Goal: Browse casually

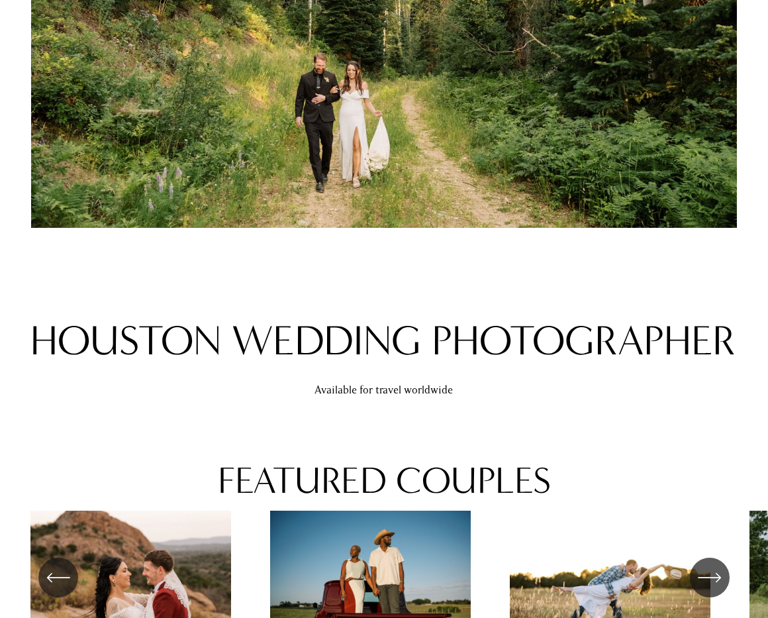
scroll to position [607, 0]
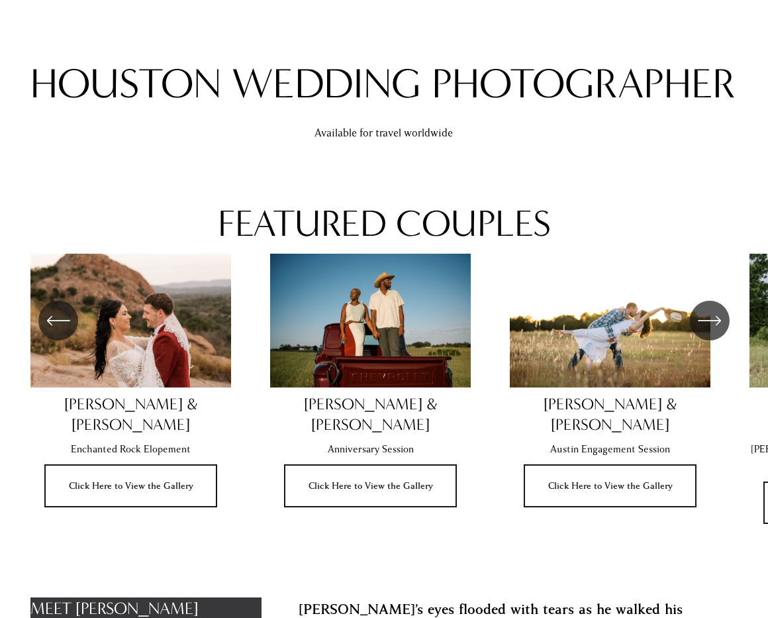
click at [624, 326] on ul "[PERSON_NAME] & [PERSON_NAME] Enchanted Rock Elopement Click Here to View the G…" at bounding box center [383, 389] width 706 height 271
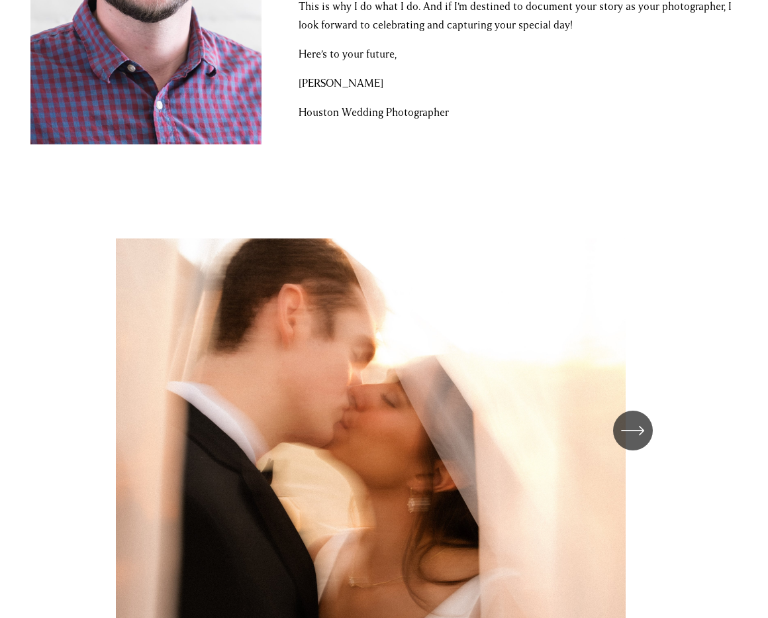
scroll to position [1680, 0]
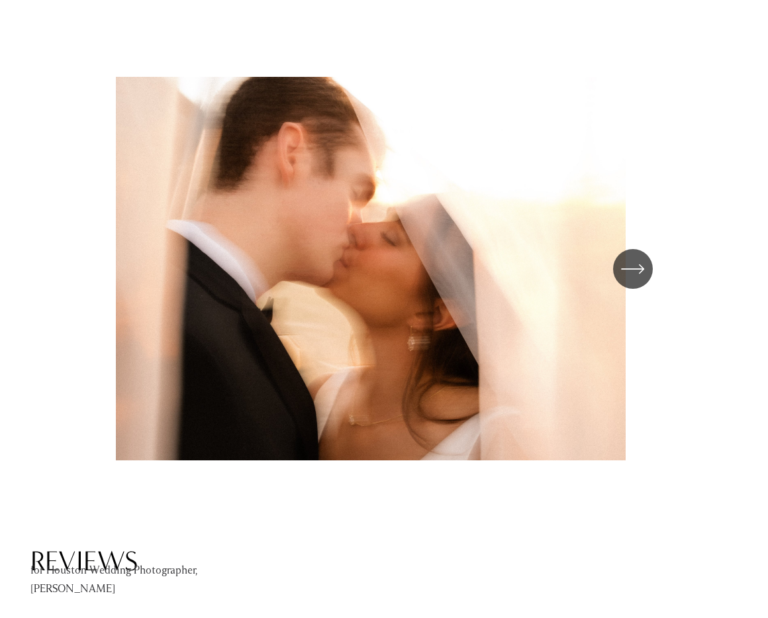
click at [633, 257] on icon "\a \a \a Next\a \a" at bounding box center [633, 269] width 24 height 24
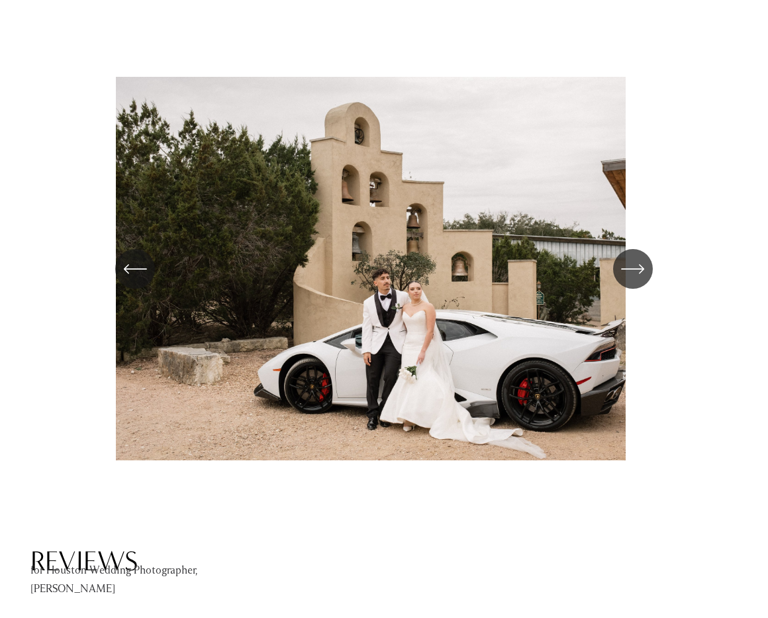
click at [633, 257] on icon "\a \a \a Next\a \a" at bounding box center [633, 269] width 24 height 24
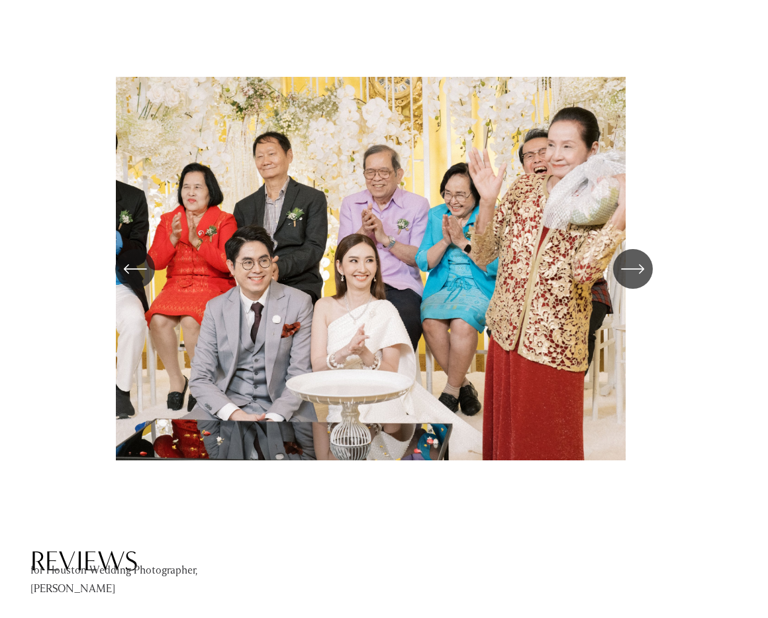
click at [633, 257] on icon "\a \a \a Next\a \a" at bounding box center [633, 269] width 24 height 24
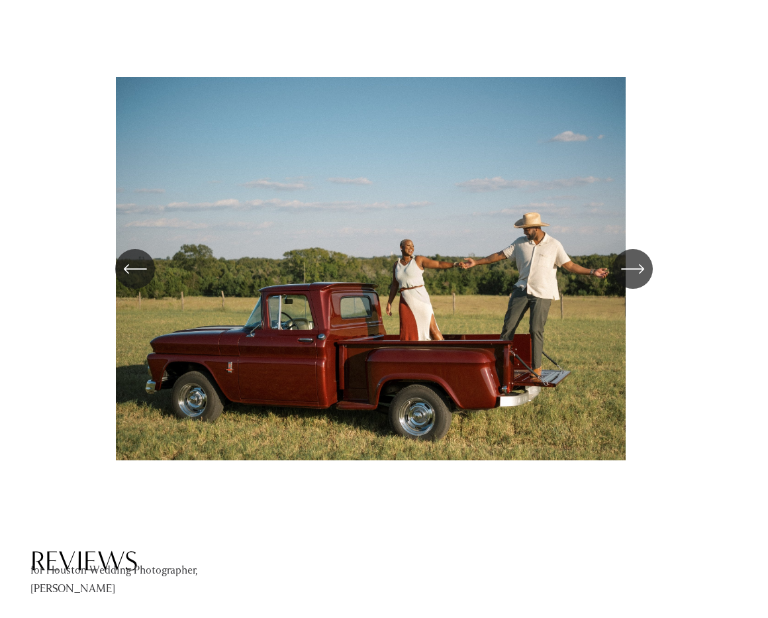
click at [632, 257] on icon "\a \a \a Next\a \a" at bounding box center [633, 269] width 24 height 24
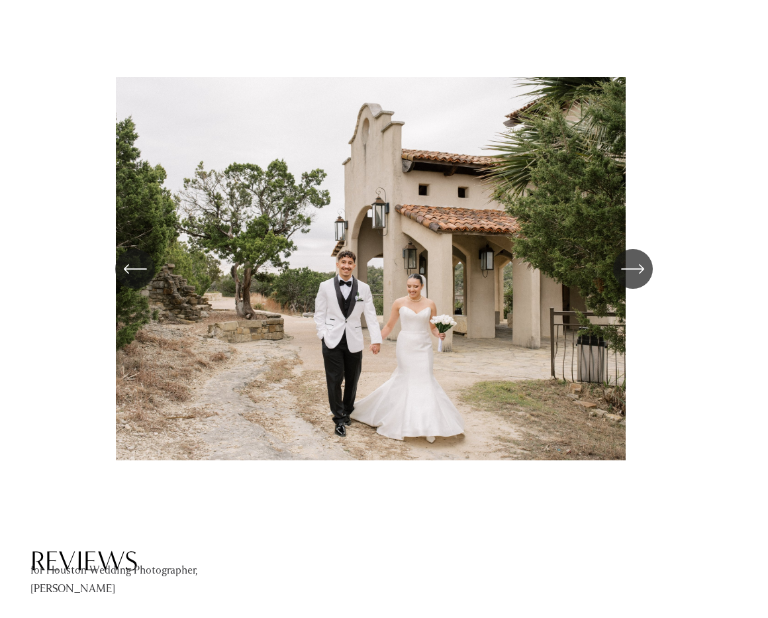
click at [632, 257] on icon "\a \a \a Next\a \a" at bounding box center [633, 269] width 24 height 24
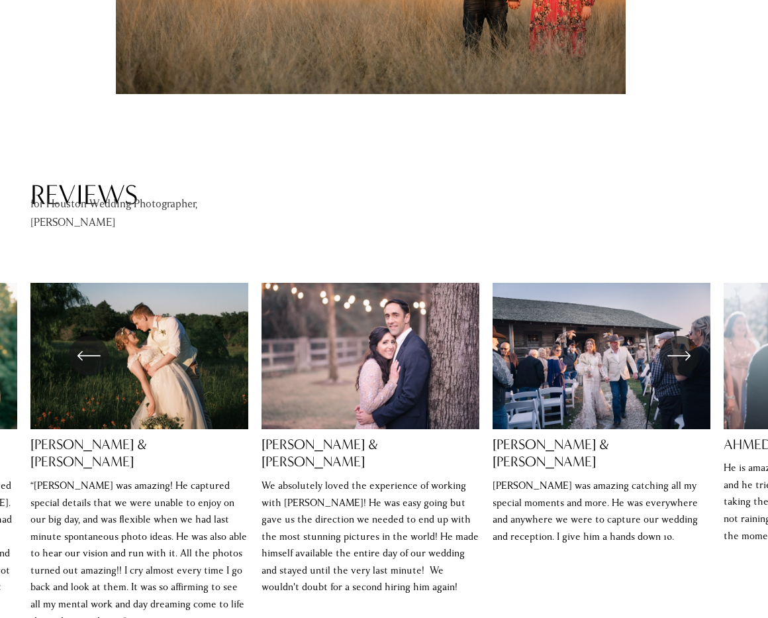
scroll to position [2102, 0]
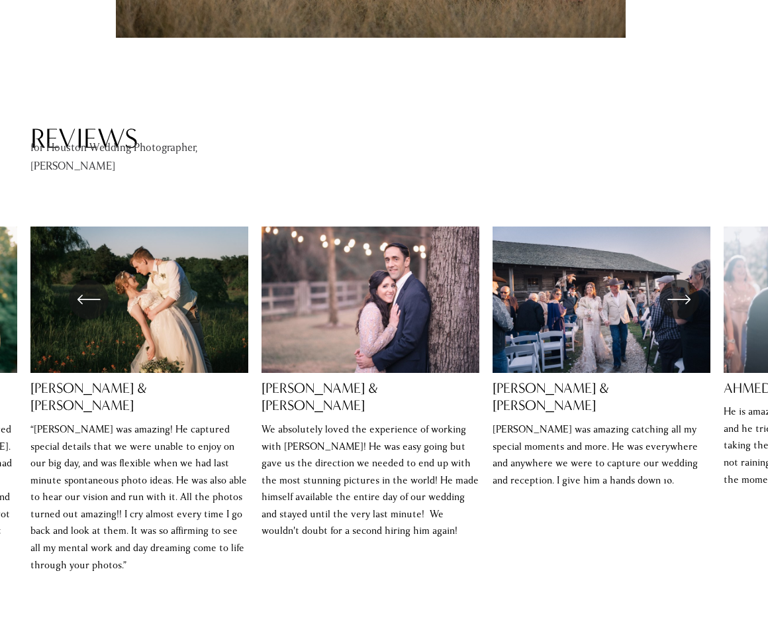
click at [671, 287] on icon "\a \a \a Next\a \a" at bounding box center [679, 299] width 24 height 24
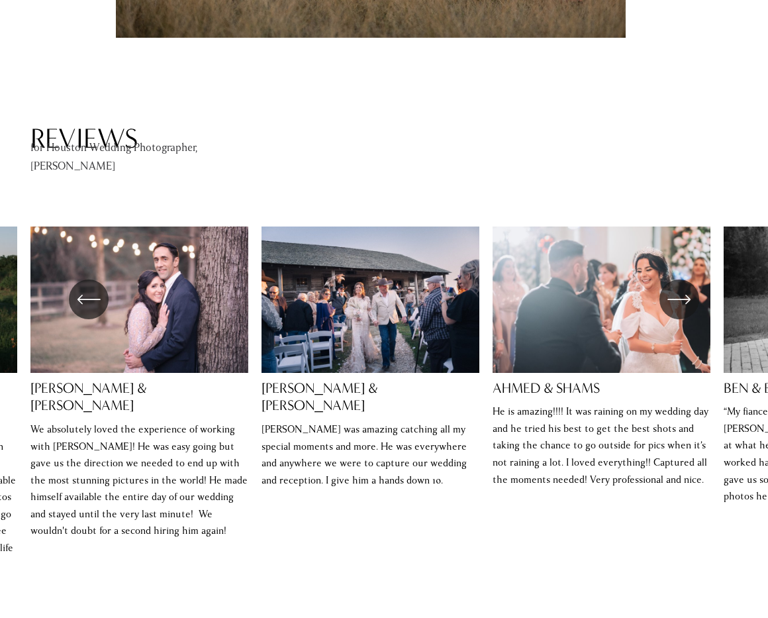
click at [671, 287] on icon "\a \a \a Next\a \a" at bounding box center [679, 299] width 24 height 24
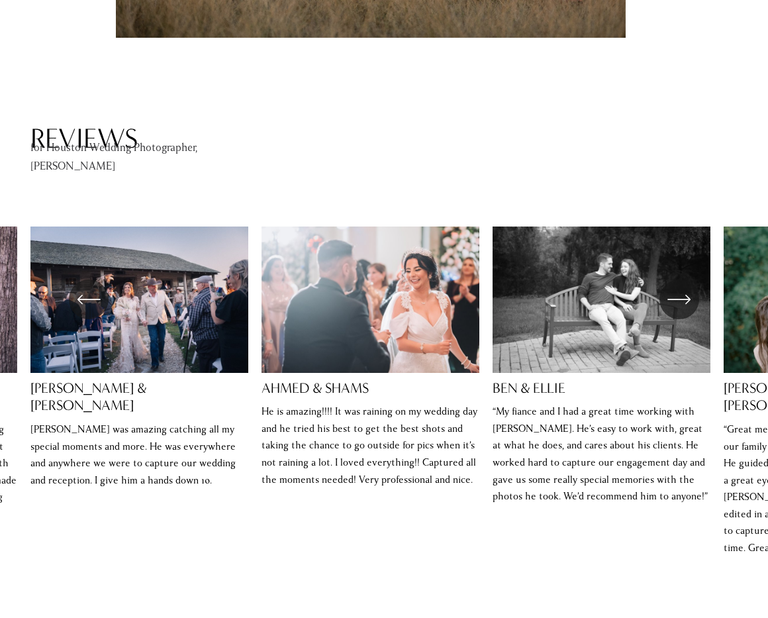
click at [671, 299] on icon "\a \a \a Next\a \a" at bounding box center [678, 299] width 21 height 0
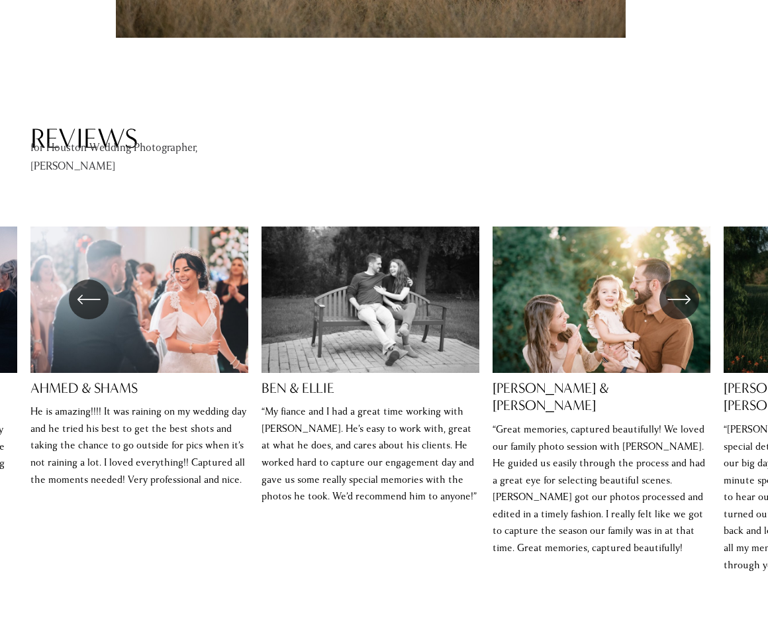
click at [671, 299] on icon "\a \a \a Next\a \a" at bounding box center [678, 299] width 21 height 0
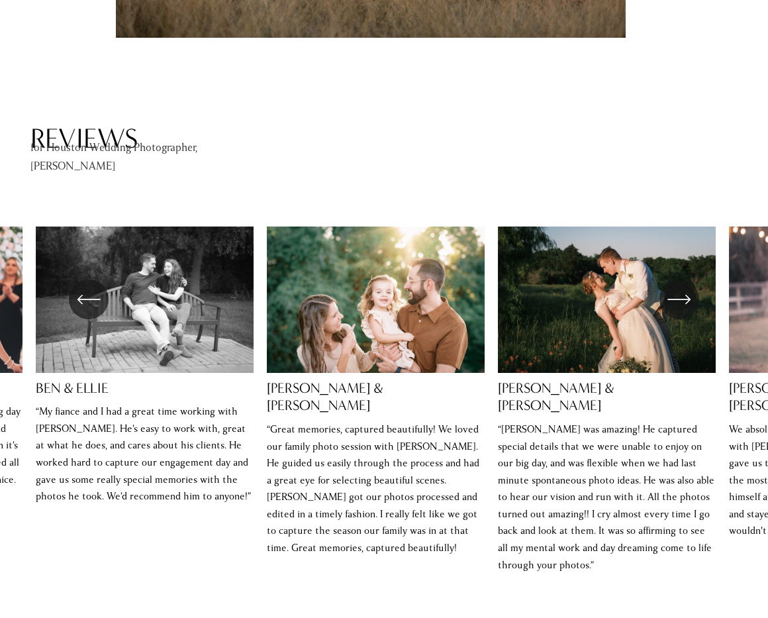
click at [671, 299] on icon "\a \a \a Next\a \a" at bounding box center [678, 299] width 21 height 0
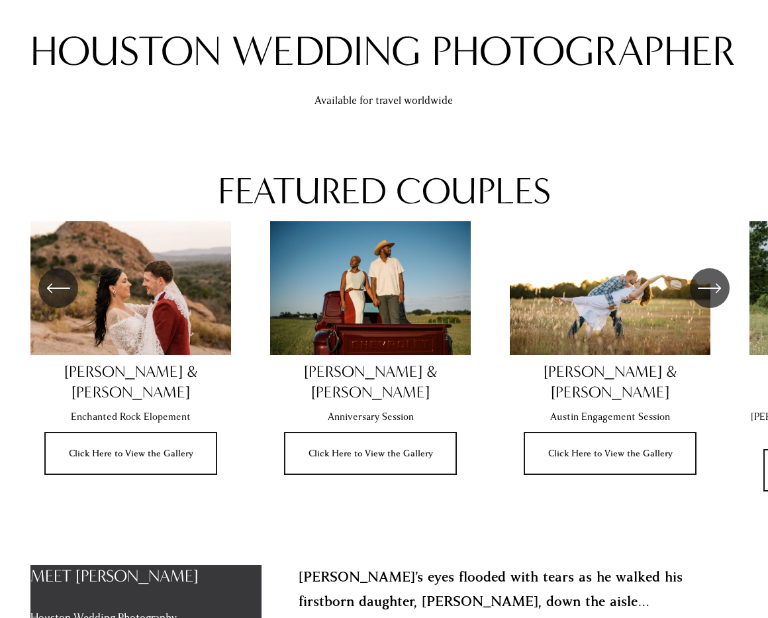
scroll to position [655, 0]
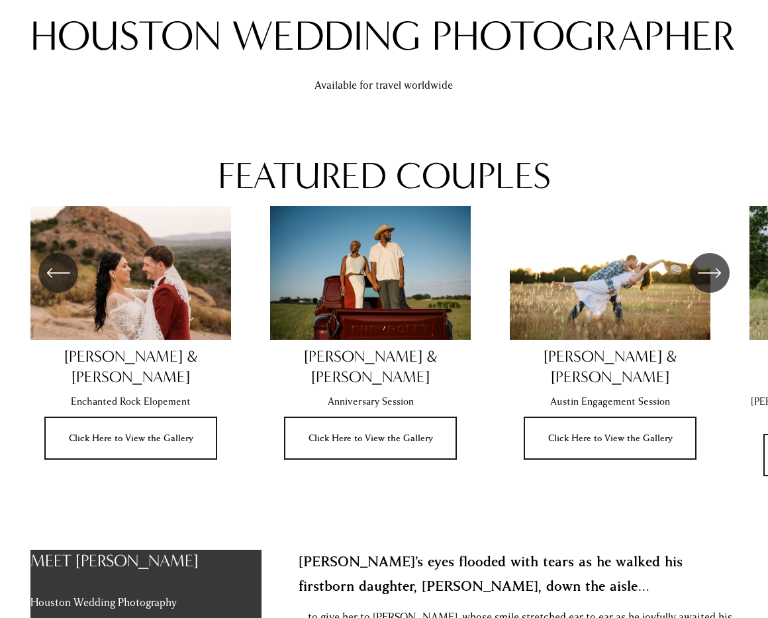
click at [708, 275] on icon "\a \a \a Next\a \a" at bounding box center [710, 273] width 24 height 24
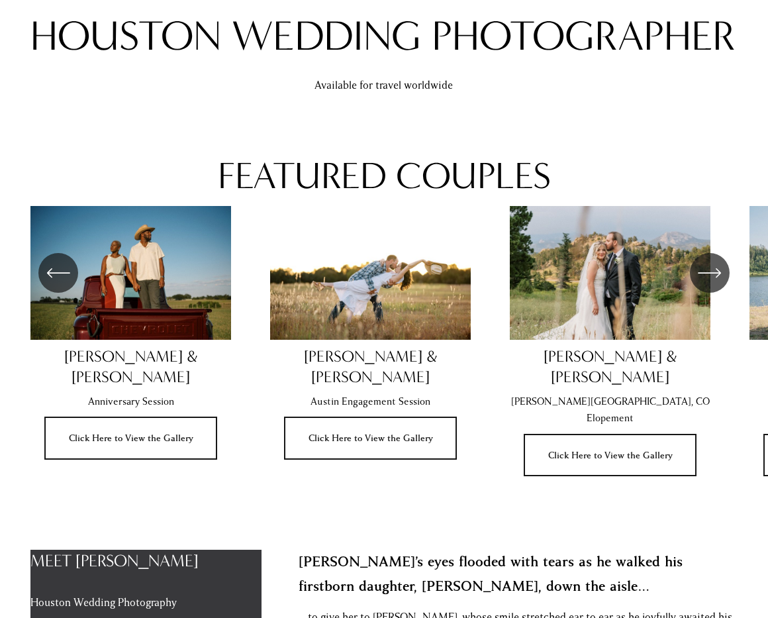
click at [708, 275] on icon "\a \a \a Next\a \a" at bounding box center [710, 273] width 24 height 24
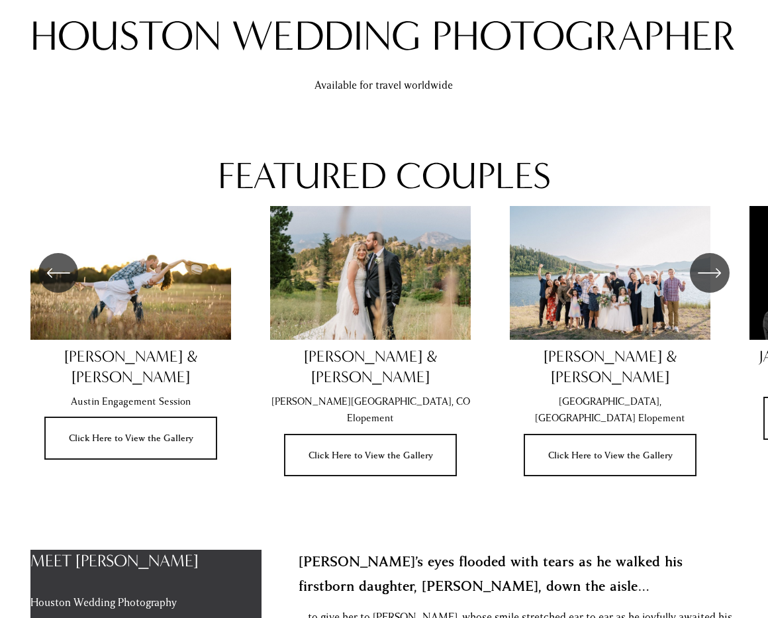
click at [708, 275] on icon "\a \a \a Next\a \a" at bounding box center [710, 273] width 24 height 24
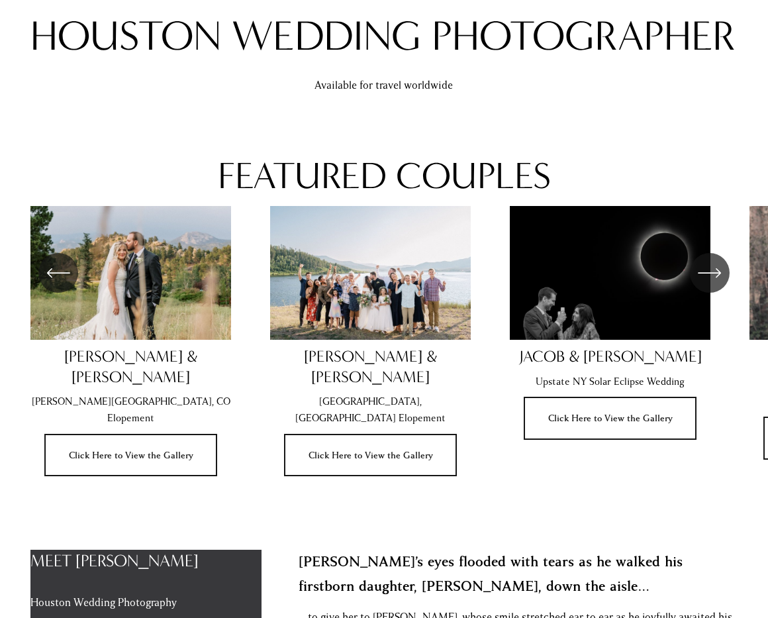
click at [708, 273] on icon "\a \a \a Next\a \a" at bounding box center [710, 273] width 24 height 24
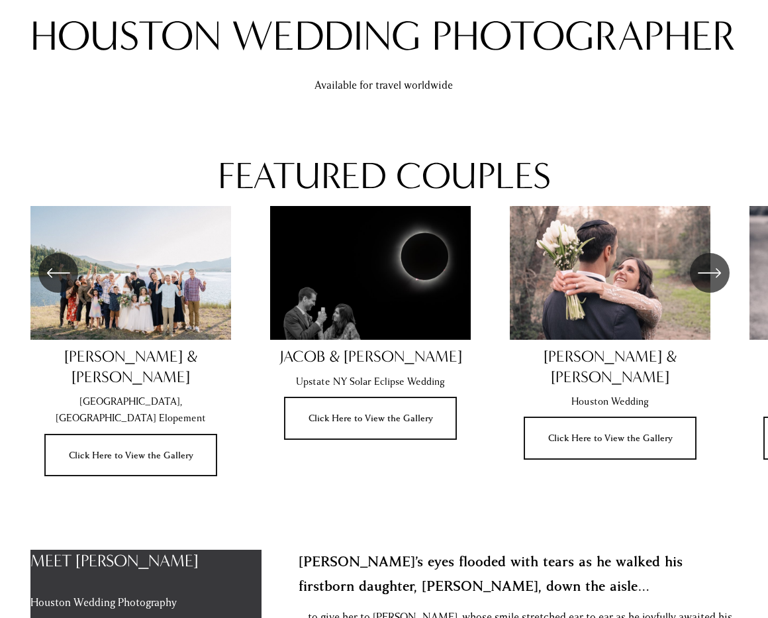
click at [708, 273] on icon "\a \a \a Next\a \a" at bounding box center [710, 273] width 24 height 24
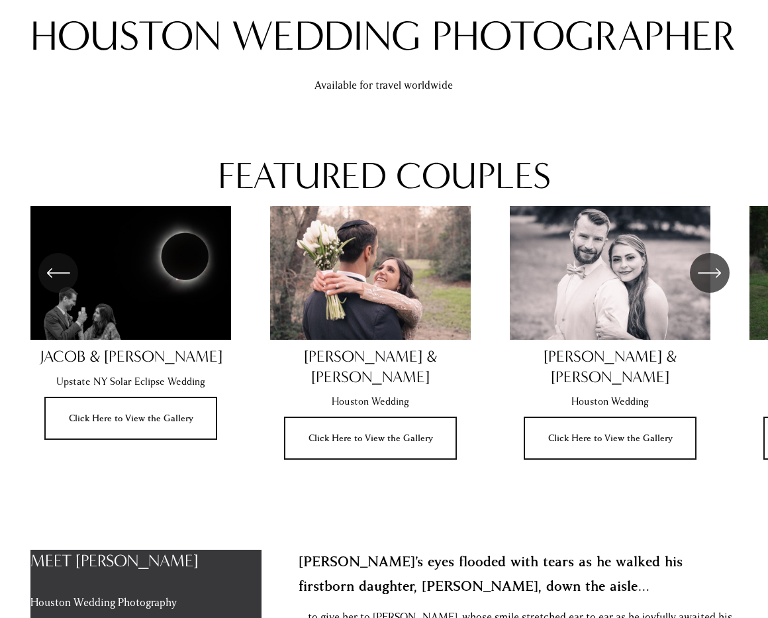
click at [175, 345] on ul "[PERSON_NAME] & [PERSON_NAME] Enchanted Rock Elopement Click Here to View the G…" at bounding box center [383, 341] width 706 height 271
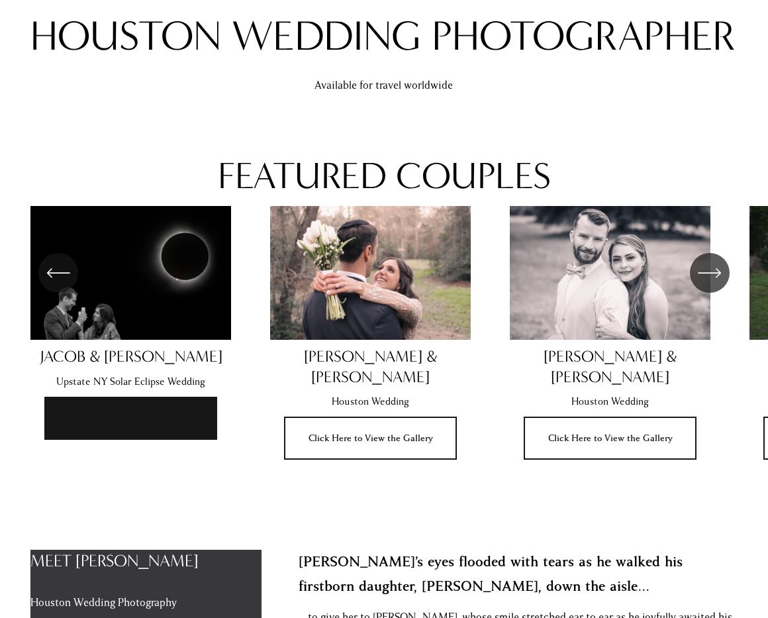
click at [170, 404] on link "Click Here to View the Gallery" at bounding box center [130, 418] width 173 height 43
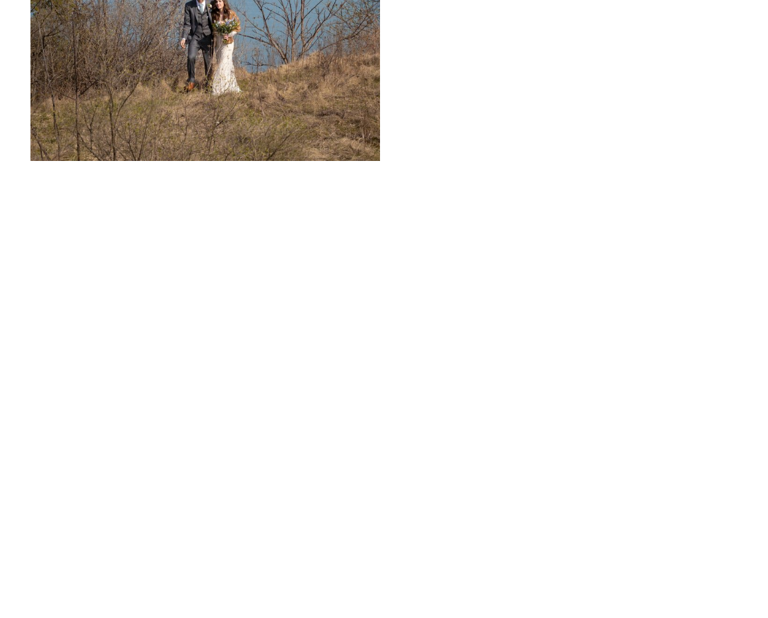
scroll to position [16000, 0]
